Goal: Information Seeking & Learning: Learn about a topic

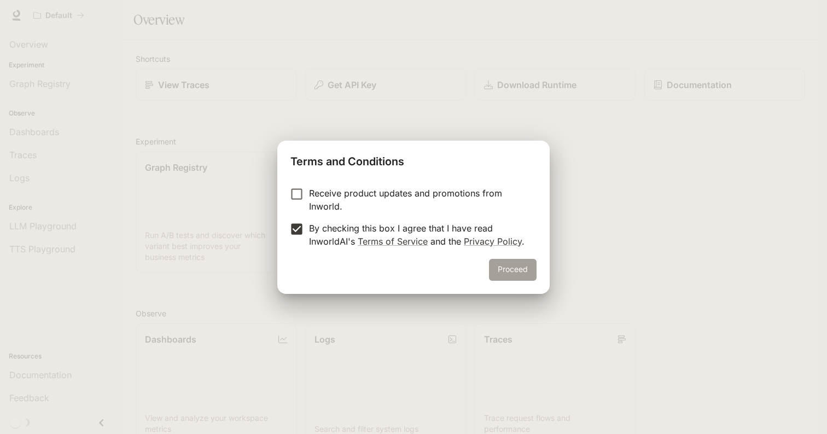
click at [501, 266] on button "Proceed" at bounding box center [513, 270] width 48 height 22
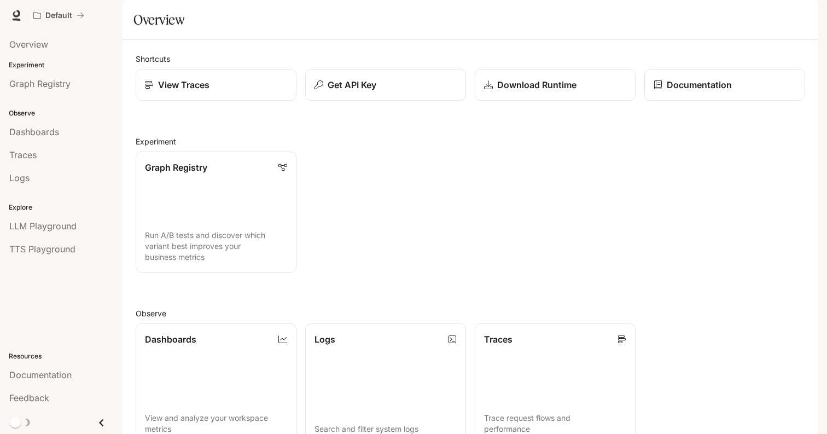
scroll to position [198, 0]
click at [69, 138] on div "Dashboards" at bounding box center [61, 131] width 104 height 13
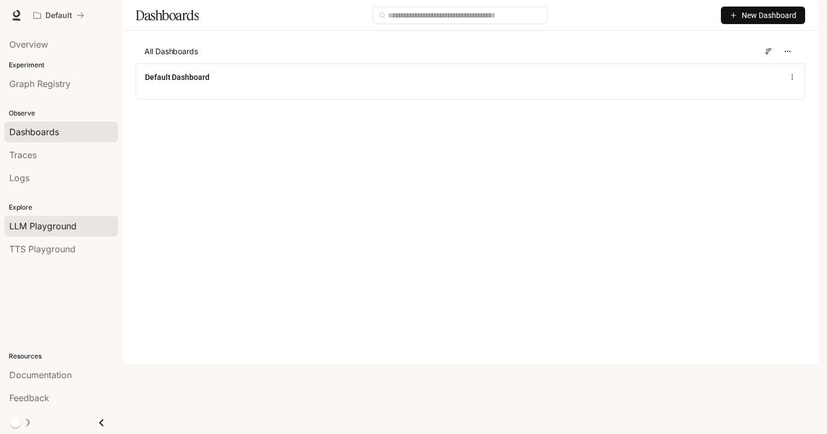
click at [59, 224] on span "LLM Playground" at bounding box center [42, 225] width 67 height 13
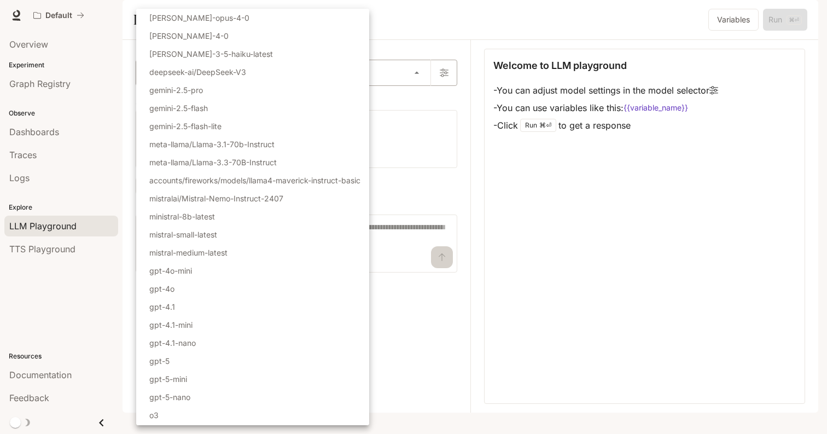
click at [228, 104] on body "Skip to main content Default Documentation Documentation Portal Overview Experi…" at bounding box center [413, 217] width 827 height 434
click at [411, 126] on div at bounding box center [413, 217] width 827 height 434
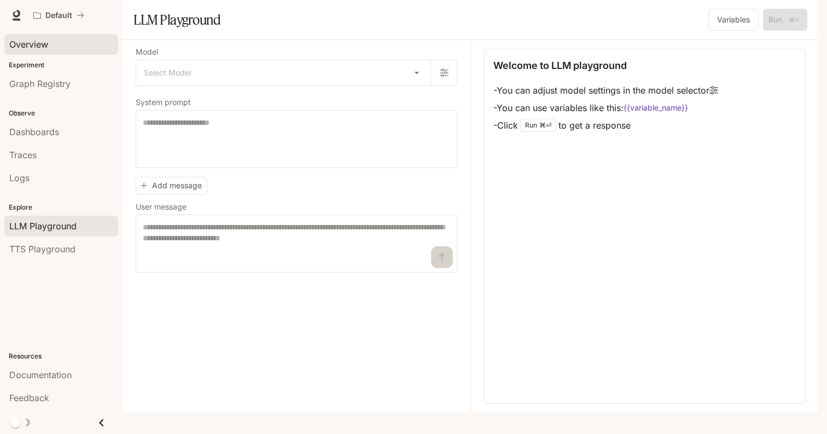
click at [44, 48] on span "Overview" at bounding box center [28, 44] width 39 height 13
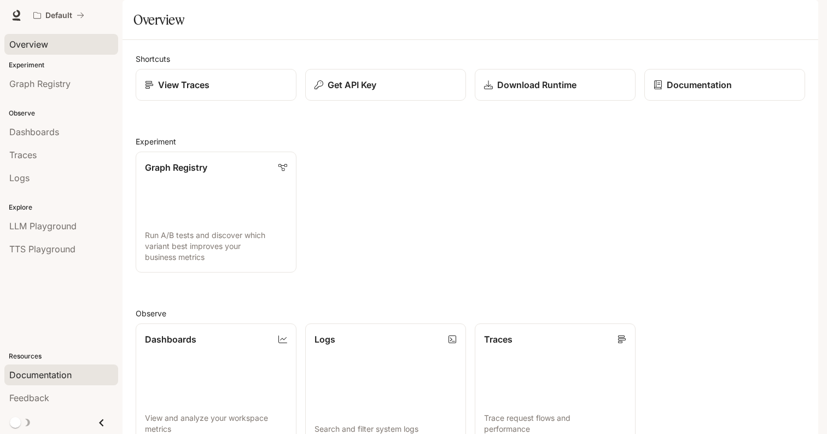
click at [68, 375] on span "Documentation" at bounding box center [40, 374] width 62 height 13
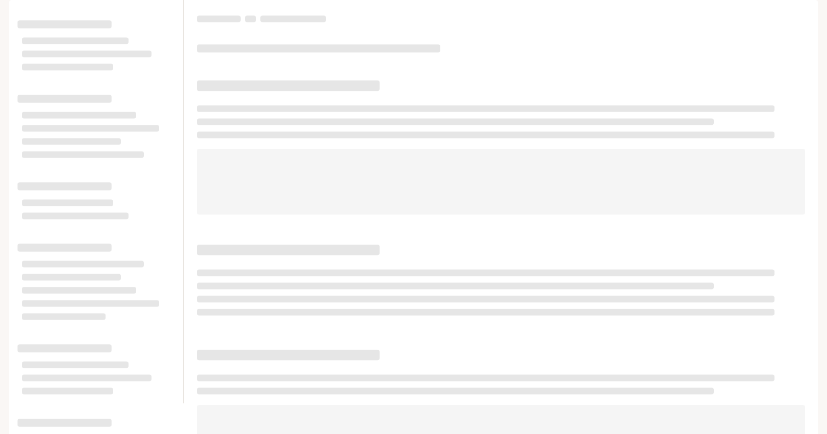
click at [754, 14] on span "Documentation" at bounding box center [755, 16] width 58 height 14
click at [58, 16] on p "Default" at bounding box center [58, 15] width 27 height 9
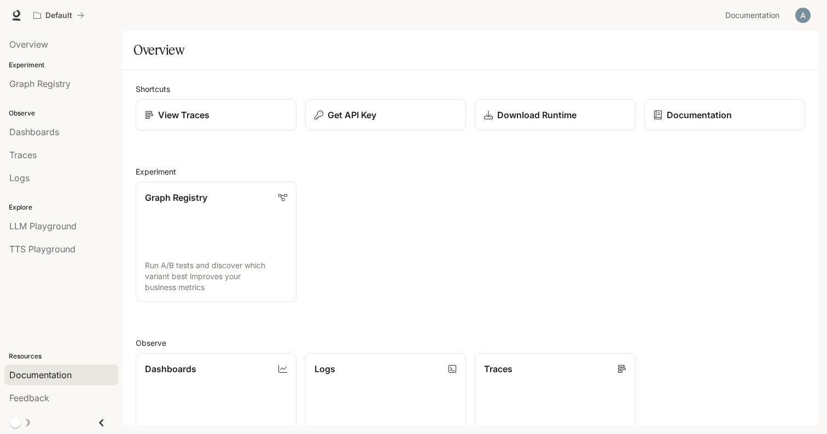
click at [60, 375] on span "Documentation" at bounding box center [40, 374] width 62 height 13
